Goal: Download file/media: Obtain a digital file from the website

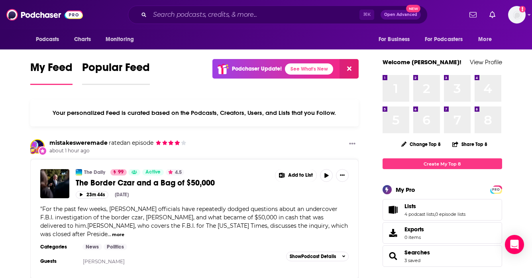
click at [103, 68] on span "Popular Feed" at bounding box center [116, 70] width 68 height 18
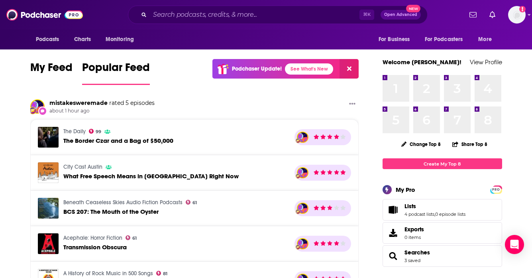
click at [47, 71] on span "My Feed" at bounding box center [51, 70] width 42 height 18
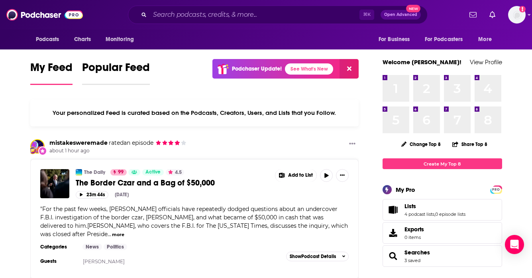
click at [95, 69] on span "Popular Feed" at bounding box center [116, 70] width 68 height 18
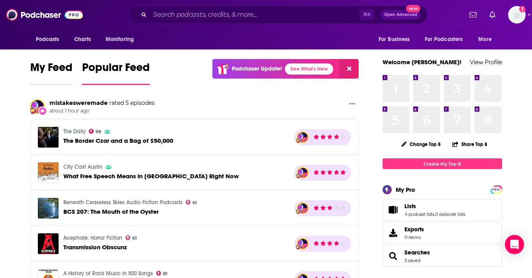
click at [56, 69] on span "My Feed" at bounding box center [51, 70] width 42 height 18
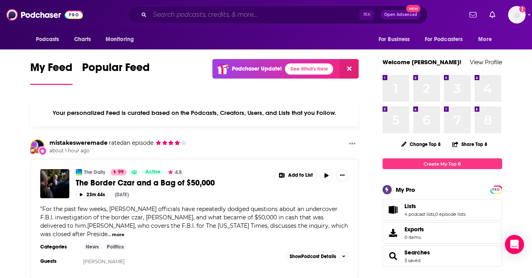
click at [187, 16] on input "Search podcasts, credits, & more..." at bounding box center [255, 14] width 210 height 13
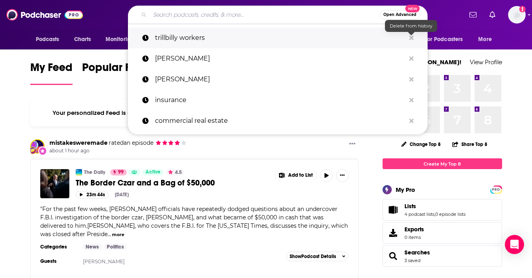
click at [411, 39] on icon "Search podcasts, credits, & more..." at bounding box center [412, 37] width 4 height 4
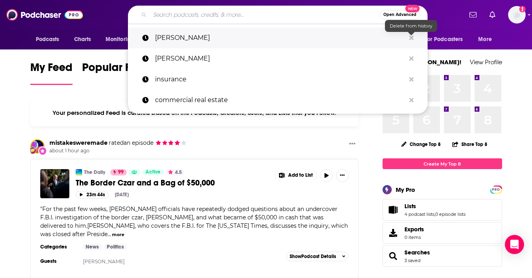
click at [411, 39] on icon "Search podcasts, credits, & more..." at bounding box center [412, 37] width 4 height 4
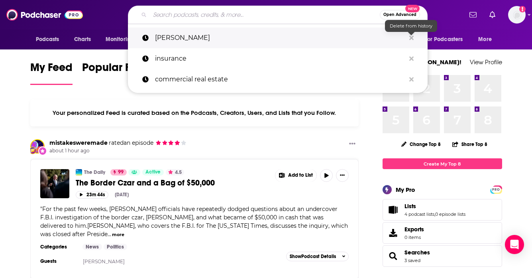
click at [411, 39] on icon "Search podcasts, credits, & more..." at bounding box center [412, 37] width 4 height 4
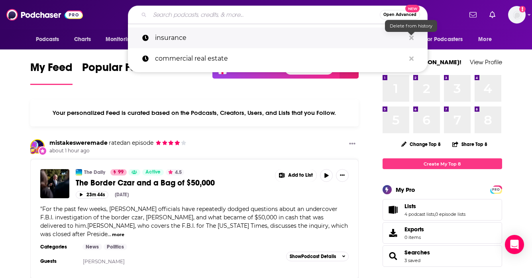
click at [411, 39] on icon "Search podcasts, credits, & more..." at bounding box center [412, 37] width 4 height 4
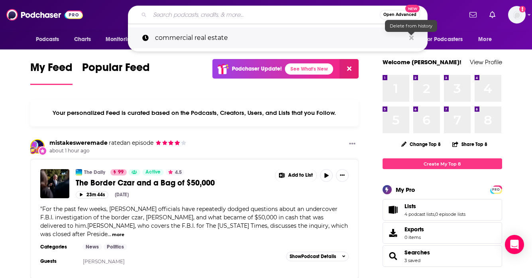
click at [411, 39] on icon "Search podcasts, credits, & more..." at bounding box center [412, 37] width 4 height 4
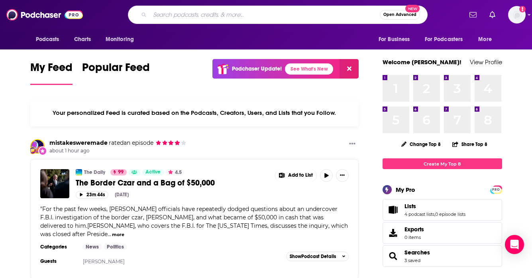
click at [229, 11] on input "Search podcasts, credits, & more..." at bounding box center [265, 14] width 230 height 13
type input "the daily"
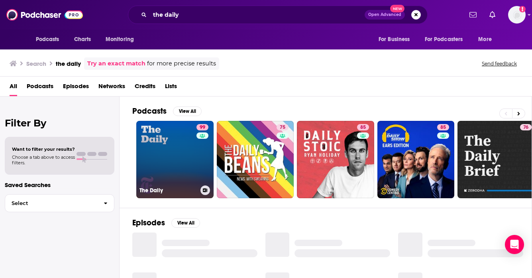
click at [170, 166] on link "99 The Daily" at bounding box center [174, 159] width 77 height 77
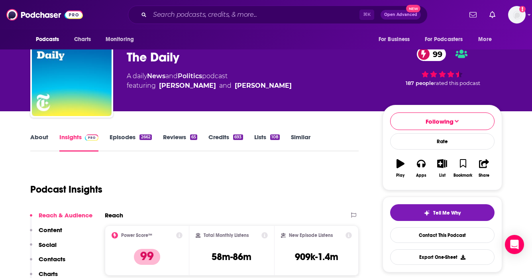
scroll to position [27, 0]
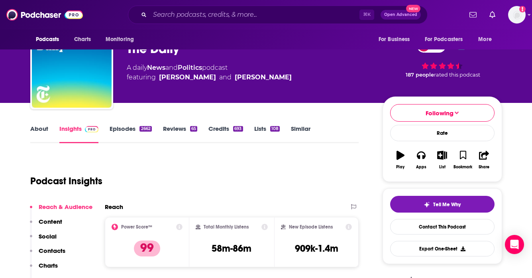
click at [33, 128] on link "About" at bounding box center [39, 134] width 18 height 18
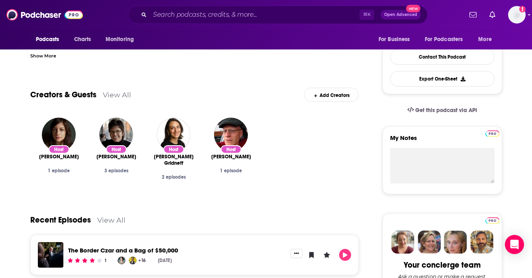
scroll to position [195, 0]
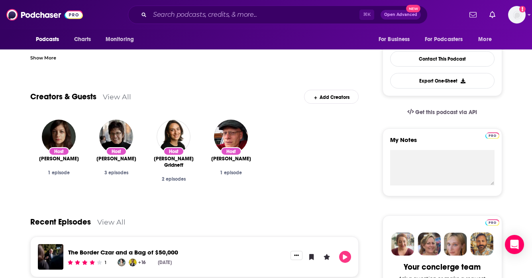
click at [79, 115] on div "Host Rachel Corbett 1 episode" at bounding box center [58, 155] width 57 height 85
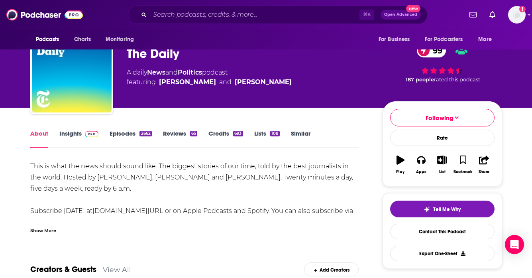
scroll to position [17, 0]
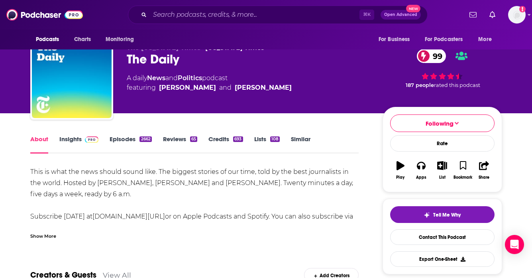
click at [64, 141] on link "Insights" at bounding box center [78, 144] width 39 height 18
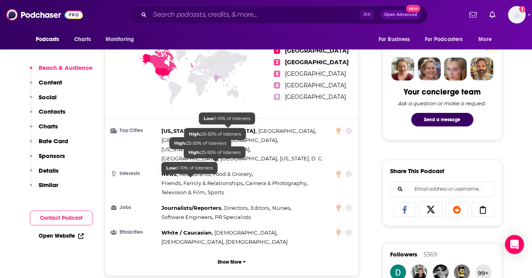
scroll to position [388, 0]
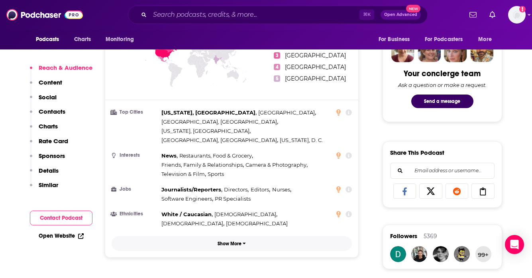
click at [225, 241] on p "Show More" at bounding box center [230, 244] width 24 height 6
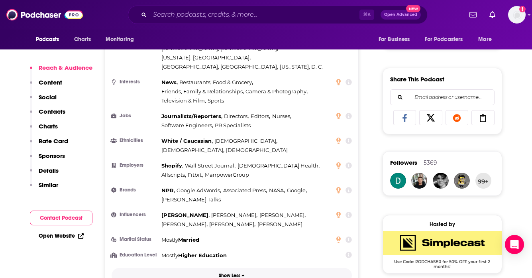
scroll to position [463, 0]
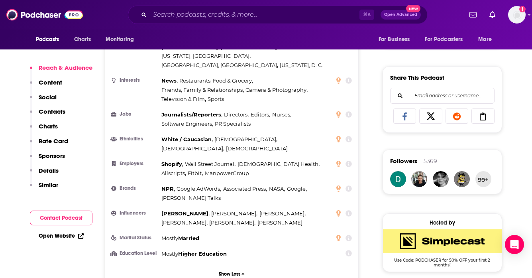
click at [349, 185] on icon at bounding box center [349, 188] width 6 height 6
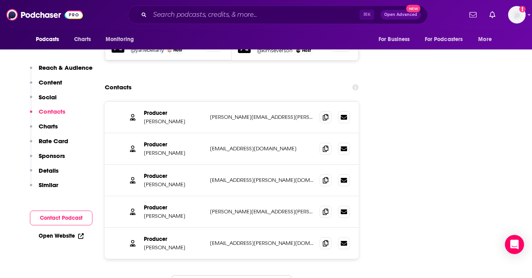
scroll to position [1077, 0]
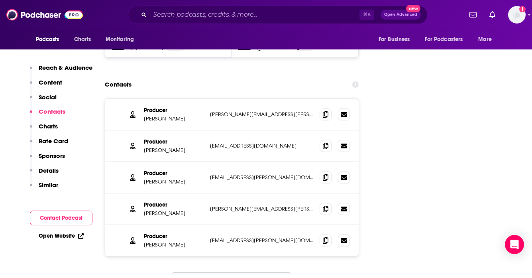
click at [217, 272] on button "Load More..." at bounding box center [232, 283] width 120 height 22
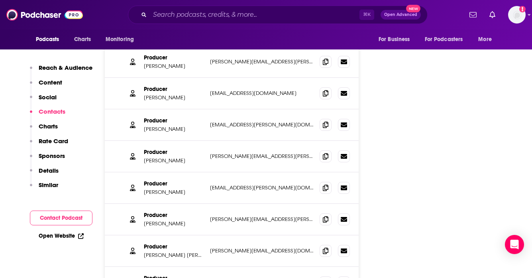
scroll to position [1124, 0]
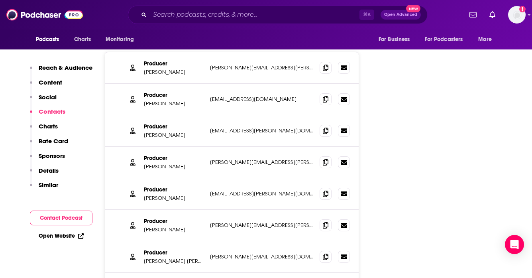
click at [187, 249] on p "Producer" at bounding box center [174, 252] width 60 height 7
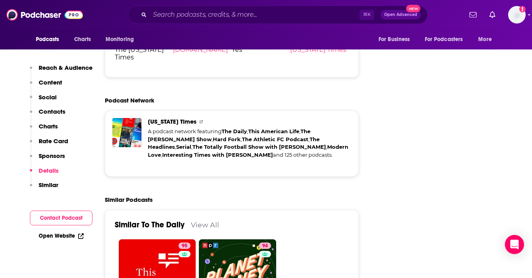
scroll to position [2328, 0]
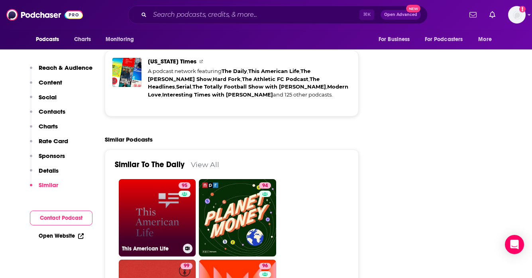
click at [160, 189] on link "95 This American Life" at bounding box center [157, 217] width 77 height 77
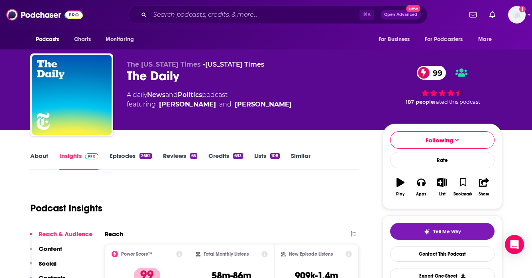
type input "[URL][DOMAIN_NAME]"
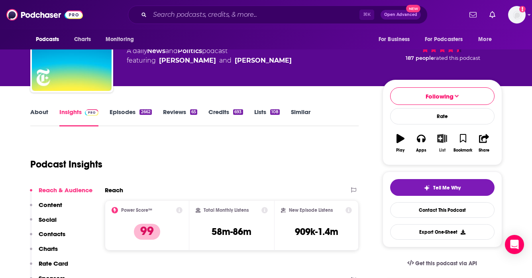
click at [438, 140] on icon "button" at bounding box center [443, 138] width 10 height 9
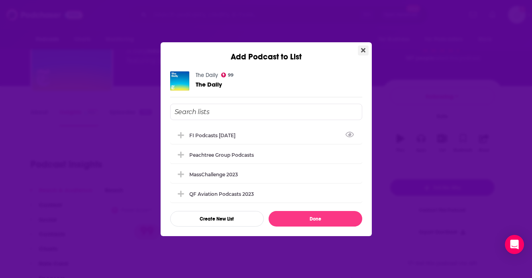
click at [366, 47] on button "Close" at bounding box center [363, 50] width 11 height 10
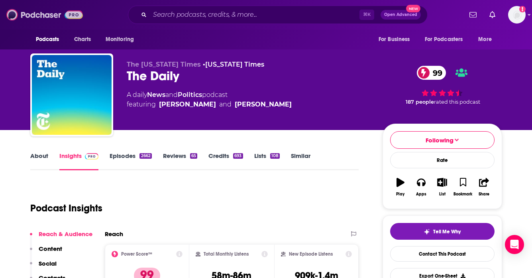
click at [11, 12] on img at bounding box center [44, 14] width 77 height 15
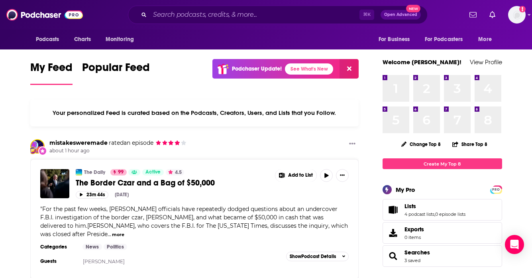
scroll to position [53, 0]
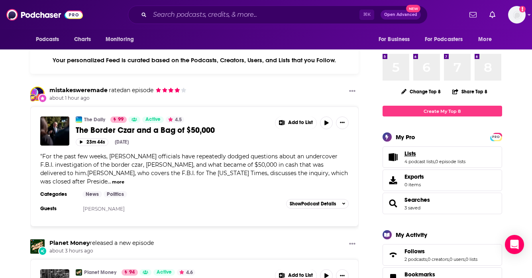
click at [455, 155] on link "Lists" at bounding box center [435, 153] width 61 height 7
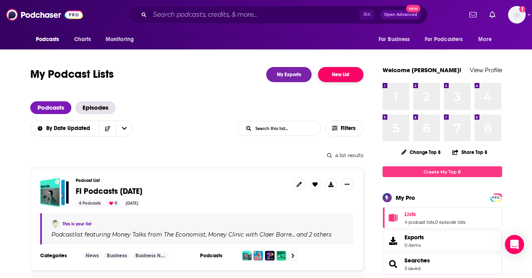
click at [345, 73] on button "New List" at bounding box center [340, 74] width 45 height 15
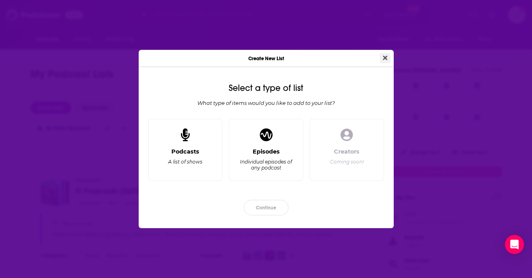
click at [385, 57] on icon "Close" at bounding box center [385, 57] width 4 height 4
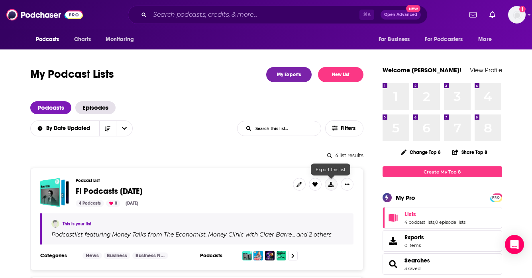
click at [331, 184] on icon at bounding box center [331, 184] width 5 height 5
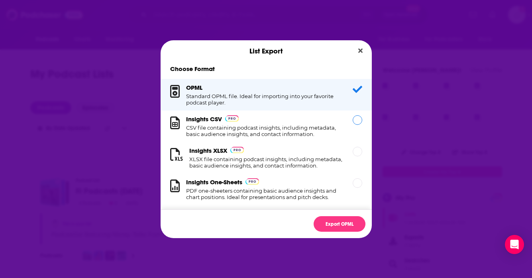
scroll to position [8, 0]
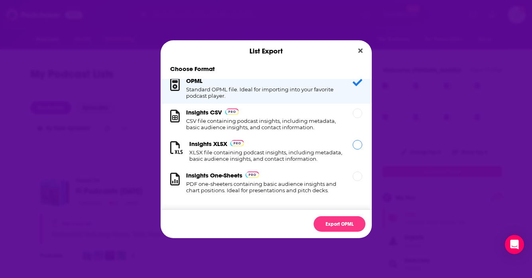
click at [241, 159] on h1 "XLSX file containing podcast insights, including metadata, basic audience insig…" at bounding box center [266, 155] width 154 height 13
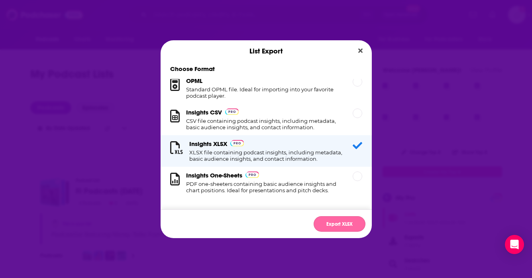
click at [329, 227] on button "Export XLSX" at bounding box center [340, 224] width 52 height 16
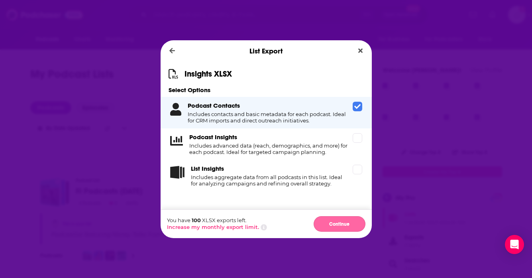
click at [335, 219] on button "Continue" at bounding box center [340, 224] width 52 height 16
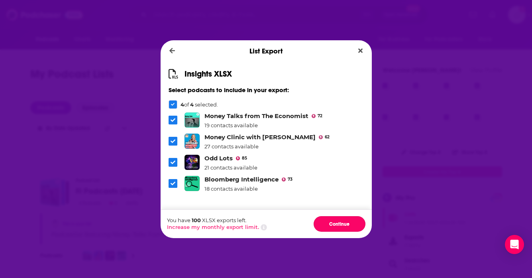
click at [335, 219] on button "Continue" at bounding box center [340, 224] width 52 height 16
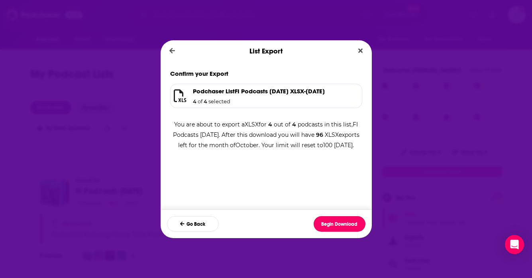
click at [335, 219] on button "Begin Download" at bounding box center [340, 224] width 52 height 16
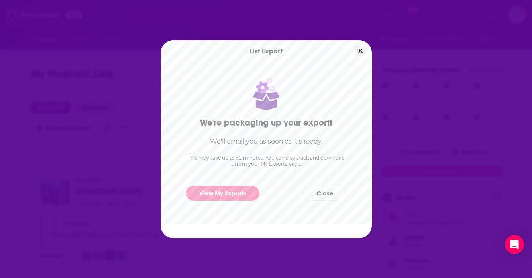
click at [361, 48] on icon "Close" at bounding box center [361, 50] width 4 height 6
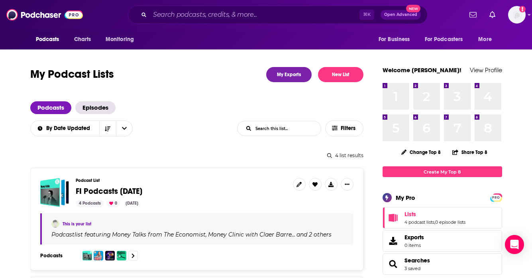
scroll to position [8, 0]
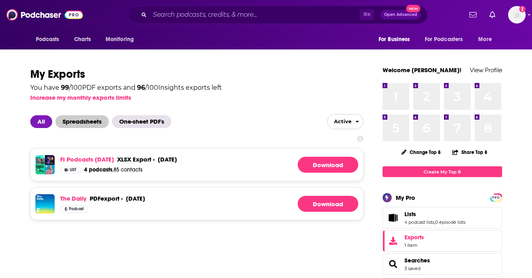
click at [100, 123] on span "Spreadsheets" at bounding box center [81, 121] width 53 height 13
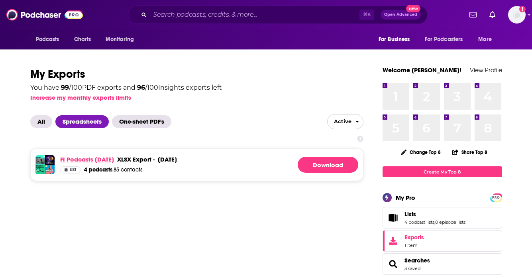
click at [114, 157] on link "FI Podcasts [DATE]" at bounding box center [87, 160] width 54 height 8
click at [330, 168] on link "Download" at bounding box center [328, 165] width 61 height 16
click at [39, 13] on img at bounding box center [44, 14] width 77 height 15
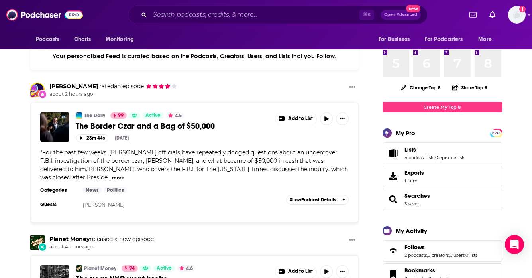
scroll to position [2, 0]
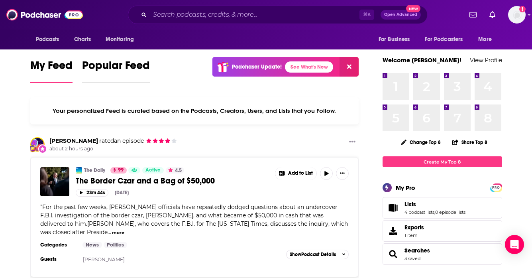
click at [126, 67] on span "Popular Feed" at bounding box center [116, 68] width 68 height 18
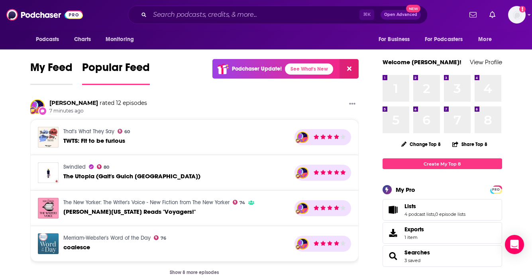
click at [44, 64] on span "My Feed" at bounding box center [51, 70] width 42 height 18
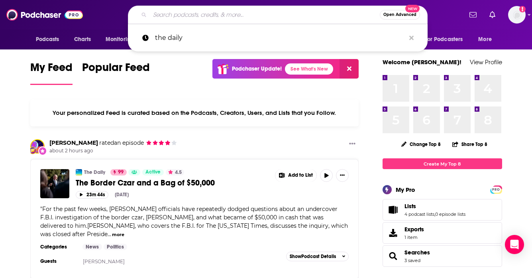
click at [172, 14] on input "Search podcasts, credits, & more..." at bounding box center [265, 14] width 230 height 13
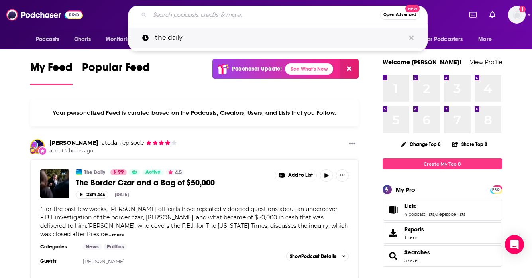
click at [177, 37] on p "the daily" at bounding box center [280, 38] width 250 height 21
type input "the daily"
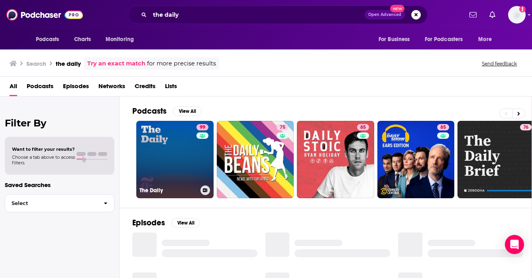
click at [173, 150] on link "99 The Daily" at bounding box center [174, 159] width 77 height 77
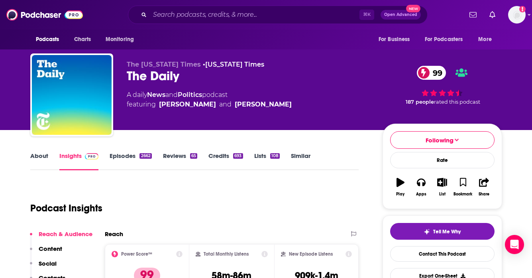
click at [37, 159] on link "About" at bounding box center [39, 161] width 18 height 18
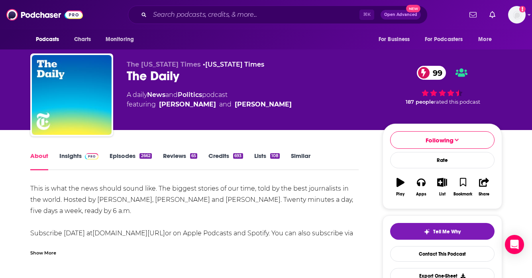
click at [62, 156] on link "Insights" at bounding box center [78, 161] width 39 height 18
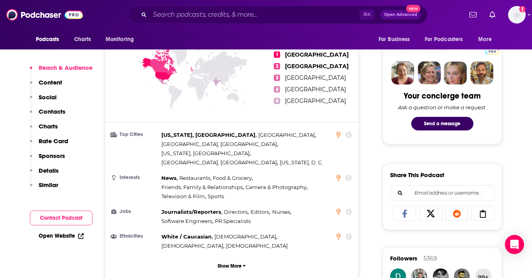
scroll to position [367, 0]
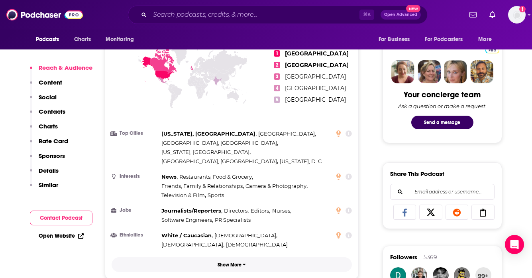
click at [226, 262] on p "Show More" at bounding box center [230, 265] width 24 height 6
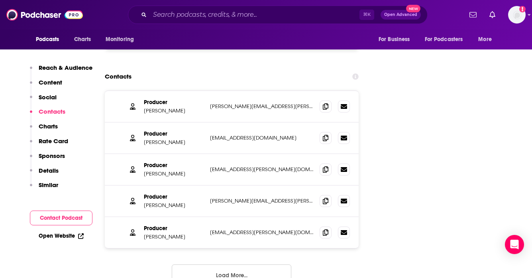
scroll to position [1090, 0]
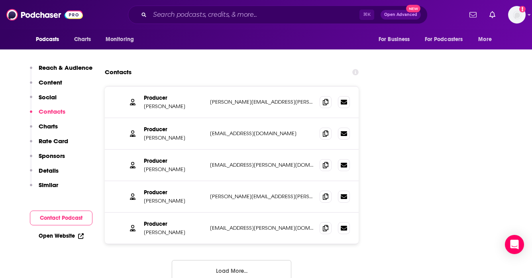
click at [217, 260] on button "Load More..." at bounding box center [232, 271] width 120 height 22
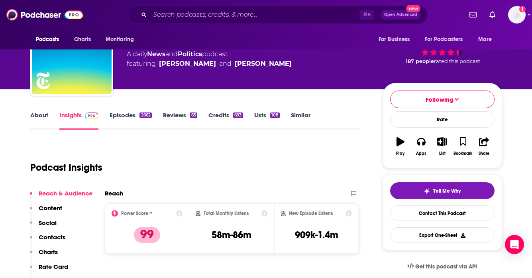
scroll to position [40, 0]
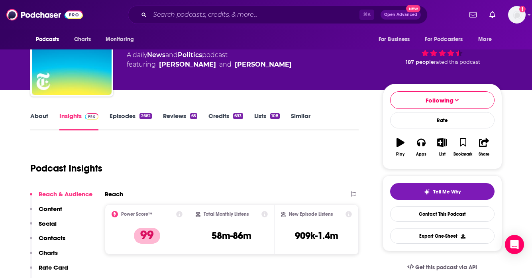
click at [121, 118] on link "Episodes 2662" at bounding box center [131, 121] width 42 height 18
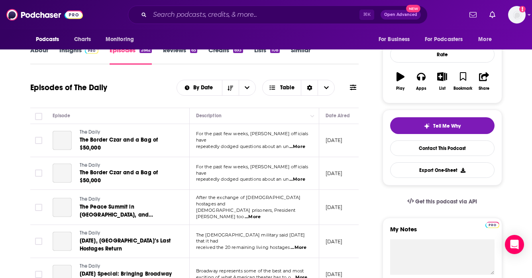
scroll to position [99, 0]
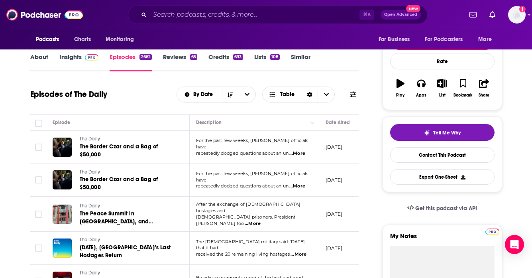
click at [80, 54] on link "Insights" at bounding box center [78, 62] width 39 height 18
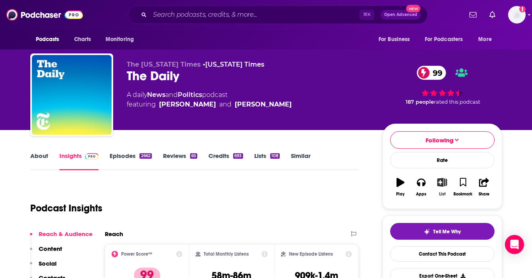
click at [442, 182] on icon "button" at bounding box center [443, 182] width 10 height 9
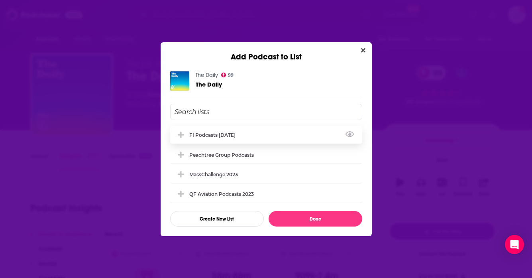
click at [180, 133] on icon "Add Podcast To List" at bounding box center [181, 134] width 6 height 7
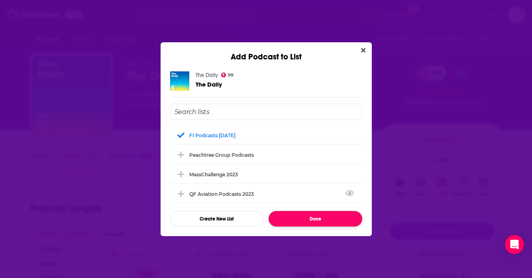
click at [310, 222] on button "Done" at bounding box center [316, 219] width 94 height 16
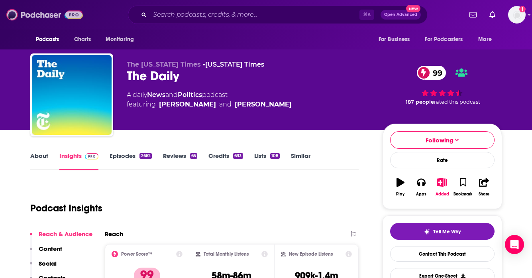
click at [22, 16] on img at bounding box center [44, 14] width 77 height 15
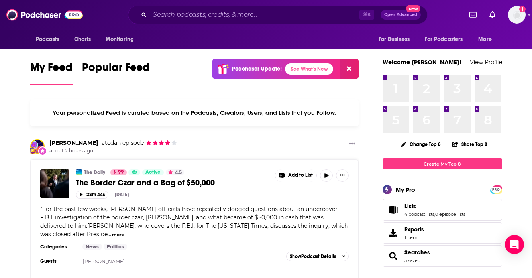
click at [415, 205] on span "Lists" at bounding box center [411, 206] width 12 height 7
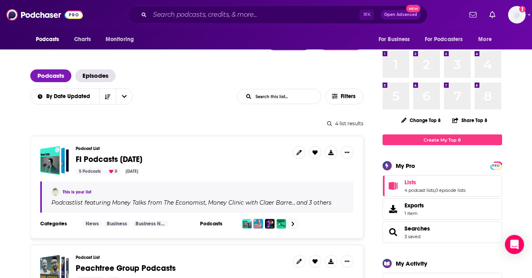
scroll to position [39, 0]
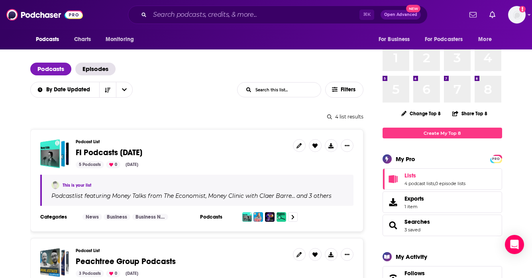
click at [142, 149] on span "FI Podcasts [DATE]" at bounding box center [109, 153] width 67 height 10
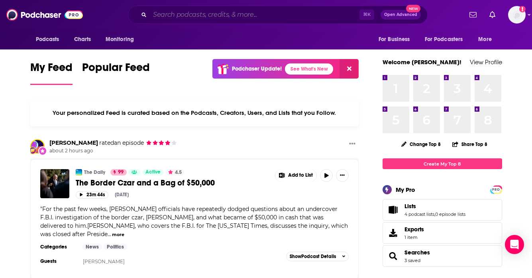
click at [225, 15] on input "Search podcasts, credits, & more..." at bounding box center [255, 14] width 210 height 13
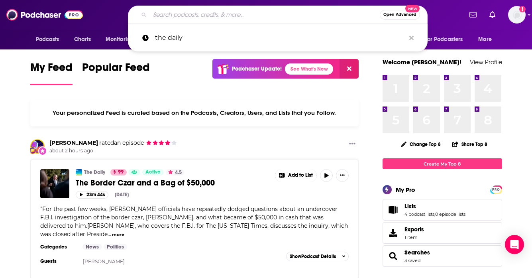
click at [108, 12] on div "Open Advanced New the daily" at bounding box center [277, 15] width 369 height 18
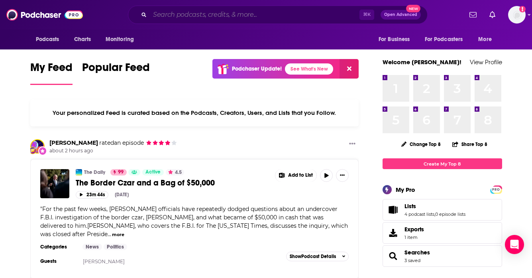
click at [188, 13] on input "Search podcasts, credits, & more..." at bounding box center [255, 14] width 210 height 13
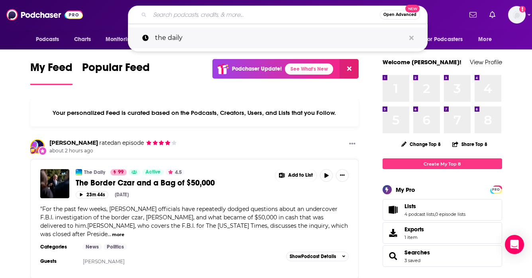
click at [177, 41] on p "the daily" at bounding box center [280, 38] width 250 height 21
type input "the daily"
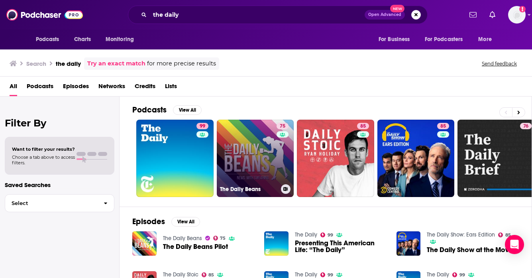
scroll to position [1, 0]
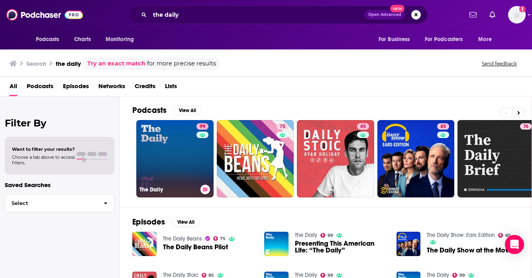
click at [176, 152] on link "99 The Daily" at bounding box center [174, 158] width 77 height 77
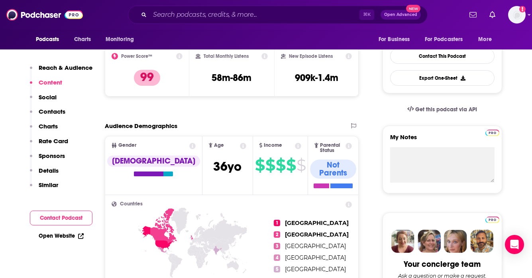
scroll to position [18, 0]
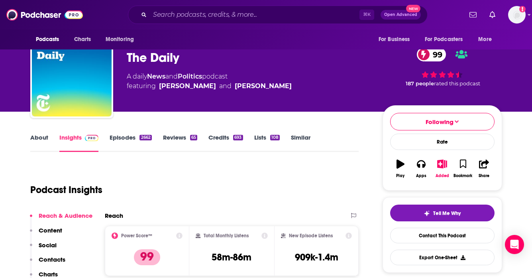
click at [30, 136] on link "About" at bounding box center [39, 143] width 18 height 18
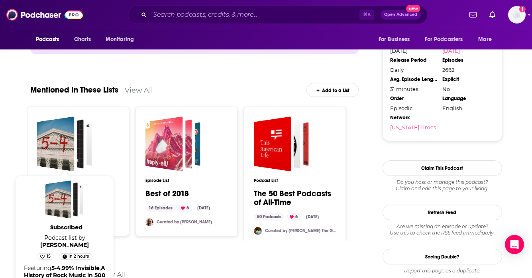
scroll to position [924, 0]
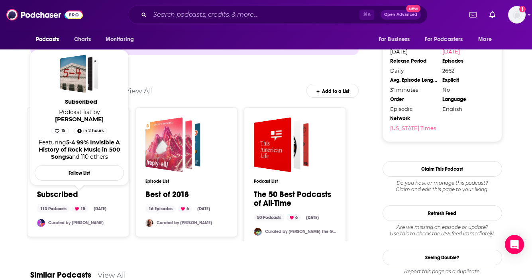
click at [65, 190] on link "Subscribed" at bounding box center [57, 194] width 41 height 9
